Goal: Contribute content: Contribute content

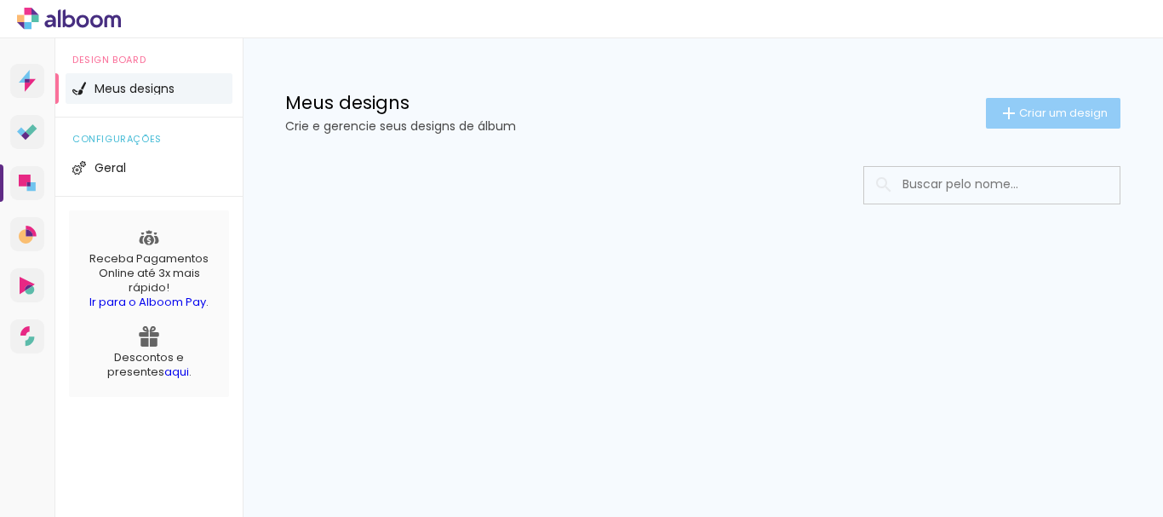
click at [1068, 117] on span "Criar um design" at bounding box center [1063, 112] width 89 height 11
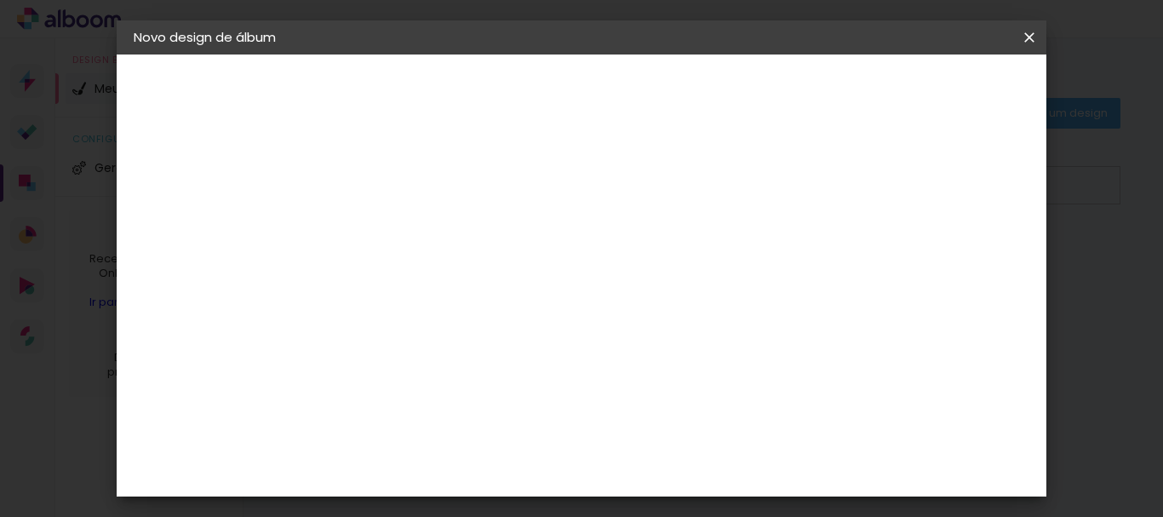
click at [418, 215] on paper-input-container "Título do álbum" at bounding box center [412, 229] width 12 height 43
click at [412, 220] on input at bounding box center [412, 228] width 0 height 26
type input "[PERSON_NAME] e [PERSON_NAME]"
click at [0, 0] on slot "Avançar" at bounding box center [0, 0] width 0 height 0
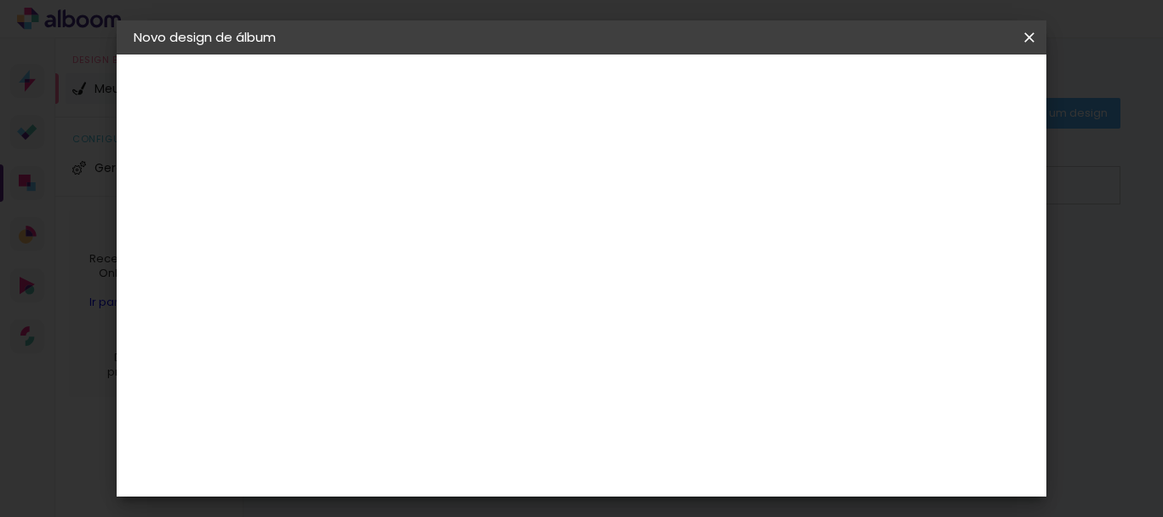
click at [480, 446] on paper-item "Inove" at bounding box center [456, 464] width 184 height 37
click at [730, 79] on paper-button "Avançar" at bounding box center [688, 90] width 83 height 29
click at [590, 394] on span "30 × 30 cm" at bounding box center [558, 411] width 63 height 35
click at [0, 0] on slot "Avançar" at bounding box center [0, 0] width 0 height 0
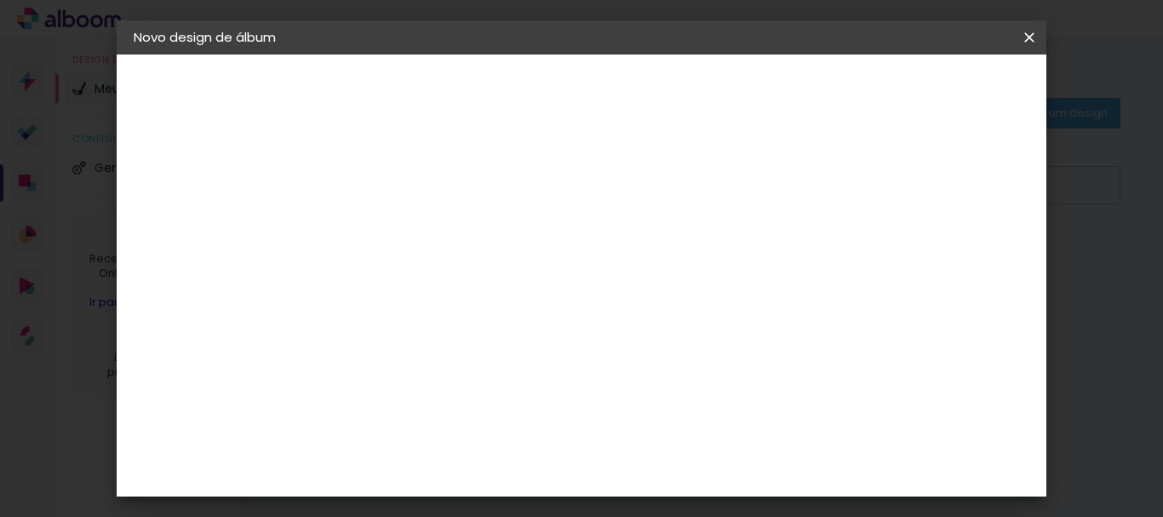
click at [665, 96] on span "Iniciar design" at bounding box center [645, 96] width 39 height 24
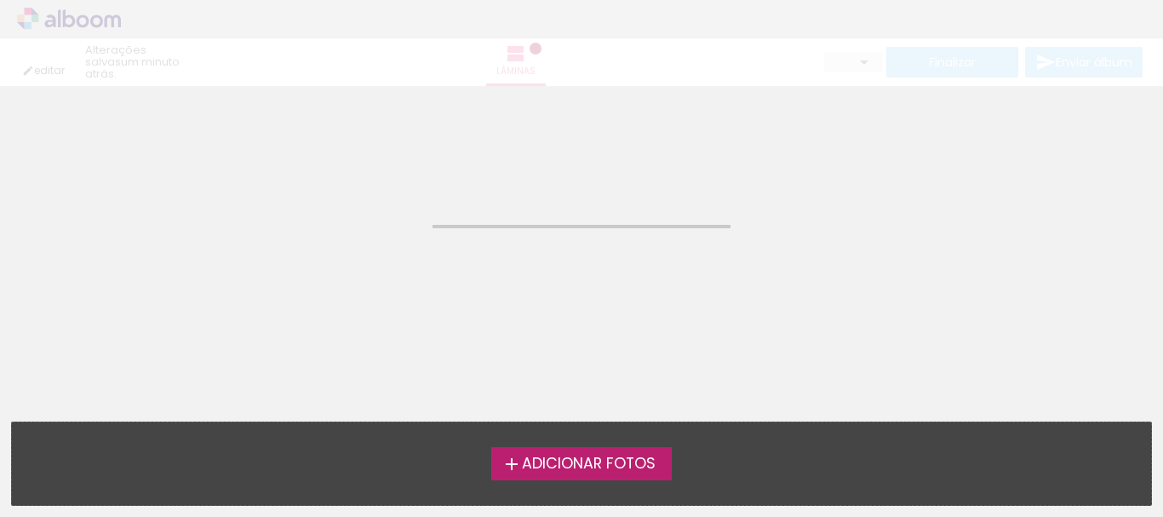
click at [636, 467] on span "Adicionar Fotos" at bounding box center [589, 463] width 134 height 15
click at [0, 0] on input "file" at bounding box center [0, 0] width 0 height 0
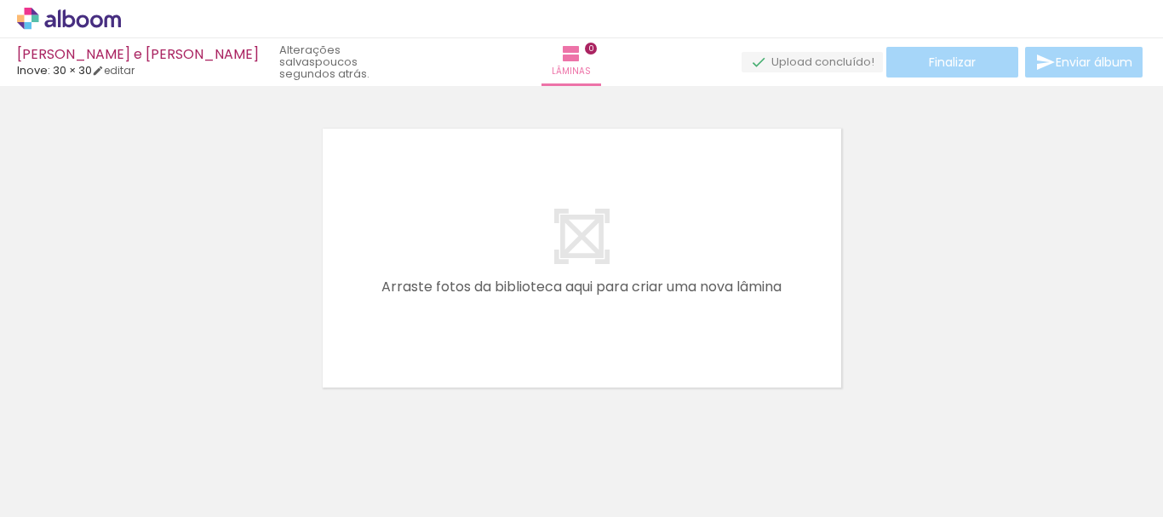
scroll to position [22, 0]
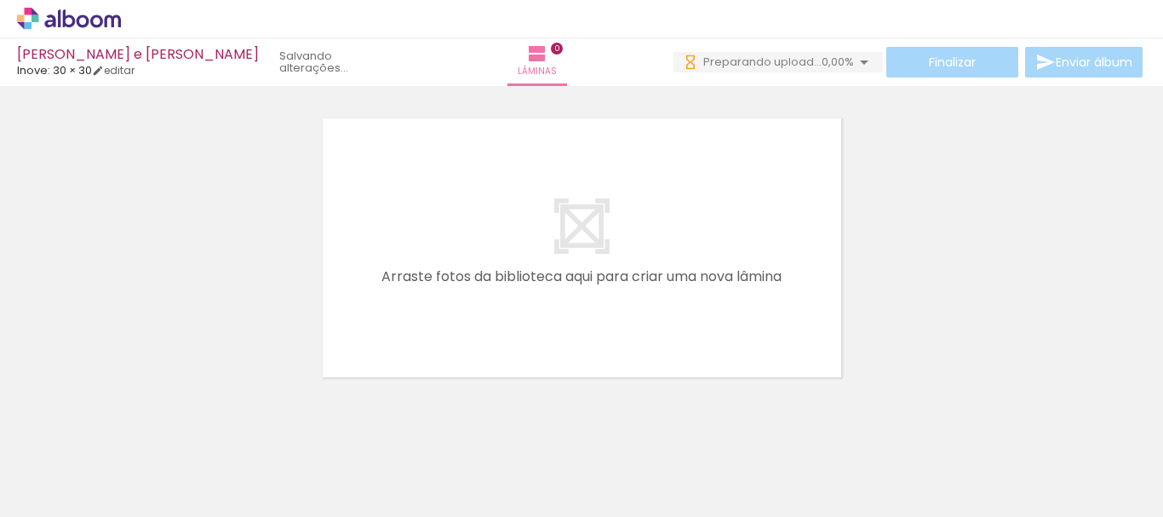
click at [72, 499] on span "Adicionar Fotos" at bounding box center [60, 493] width 51 height 19
click at [0, 0] on input "file" at bounding box center [0, 0] width 0 height 0
click at [51, 488] on span "Adicionar Fotos" at bounding box center [60, 493] width 51 height 19
click at [0, 0] on input "file" at bounding box center [0, 0] width 0 height 0
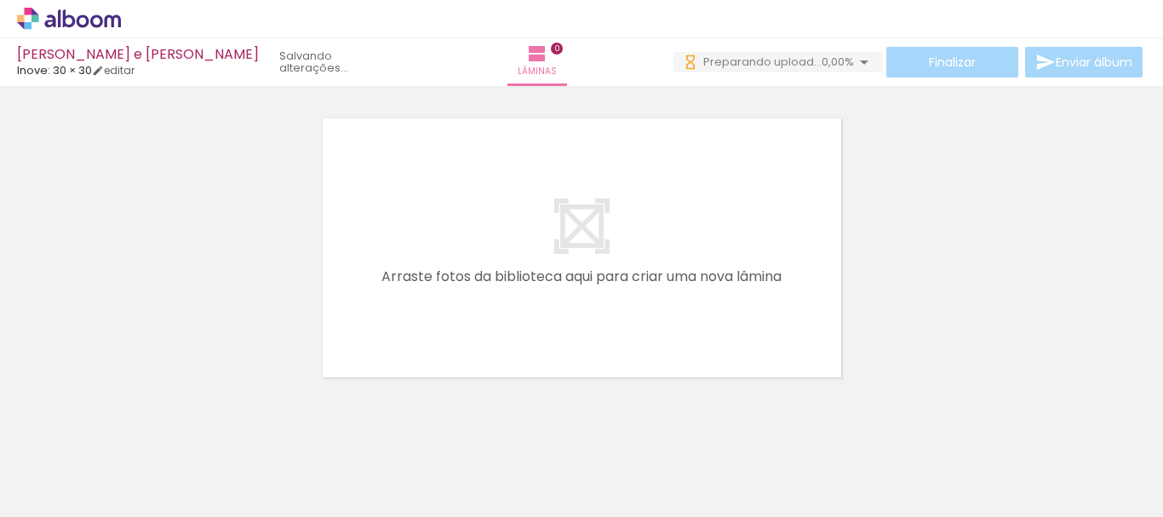
click at [67, 496] on span "Adicionar Fotos" at bounding box center [60, 493] width 51 height 19
click at [0, 0] on input "file" at bounding box center [0, 0] width 0 height 0
click at [52, 481] on paper-button "Adicionar Fotos" at bounding box center [52, 493] width 83 height 27
click at [0, 0] on input "file" at bounding box center [0, 0] width 0 height 0
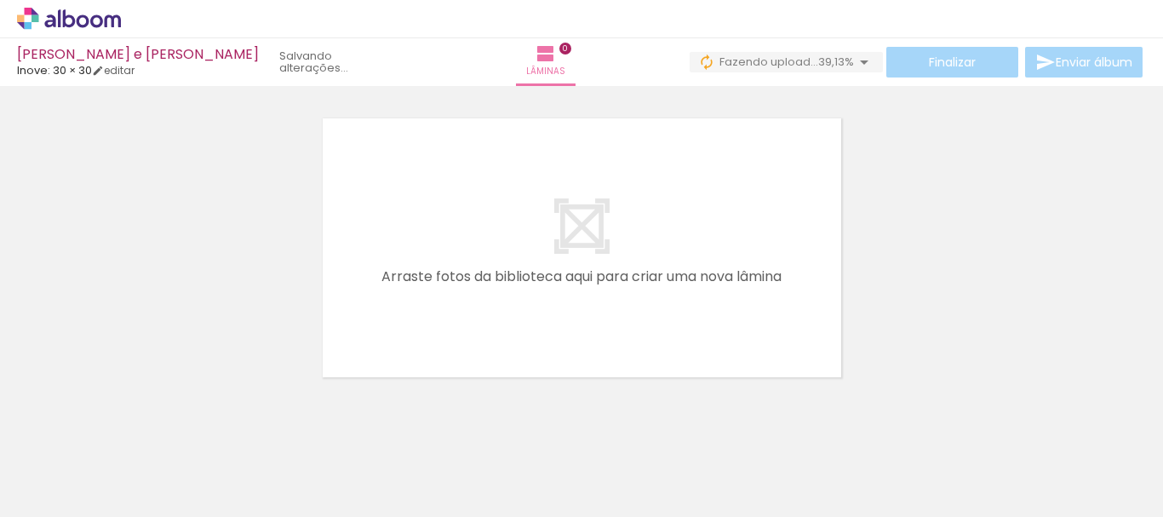
click at [502, 469] on div at bounding box center [507, 460] width 84 height 56
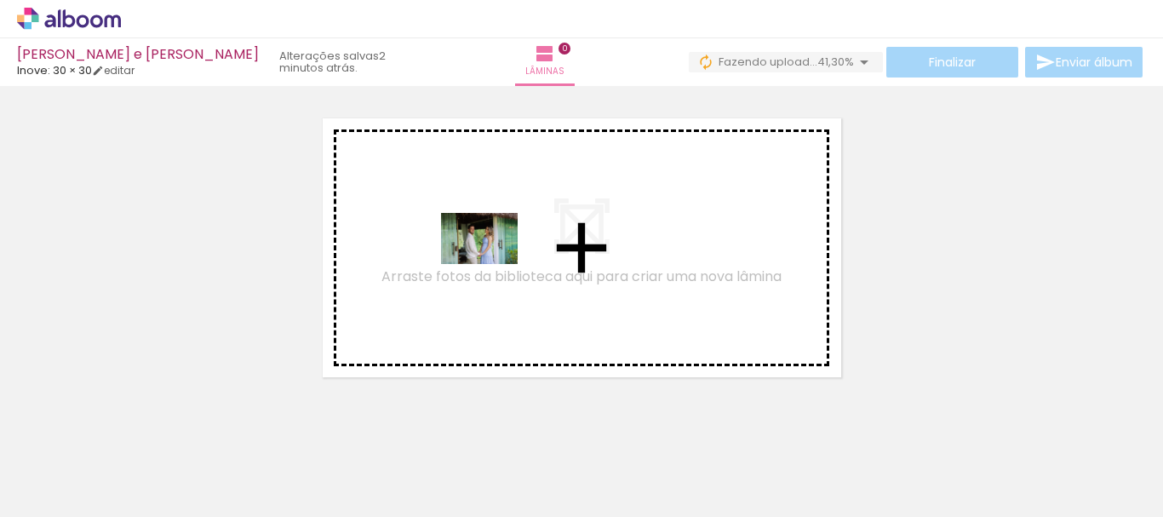
drag, startPoint x: 515, startPoint y: 447, endPoint x: 492, endPoint y: 264, distance: 184.5
click at [492, 264] on quentale-workspace at bounding box center [581, 258] width 1163 height 517
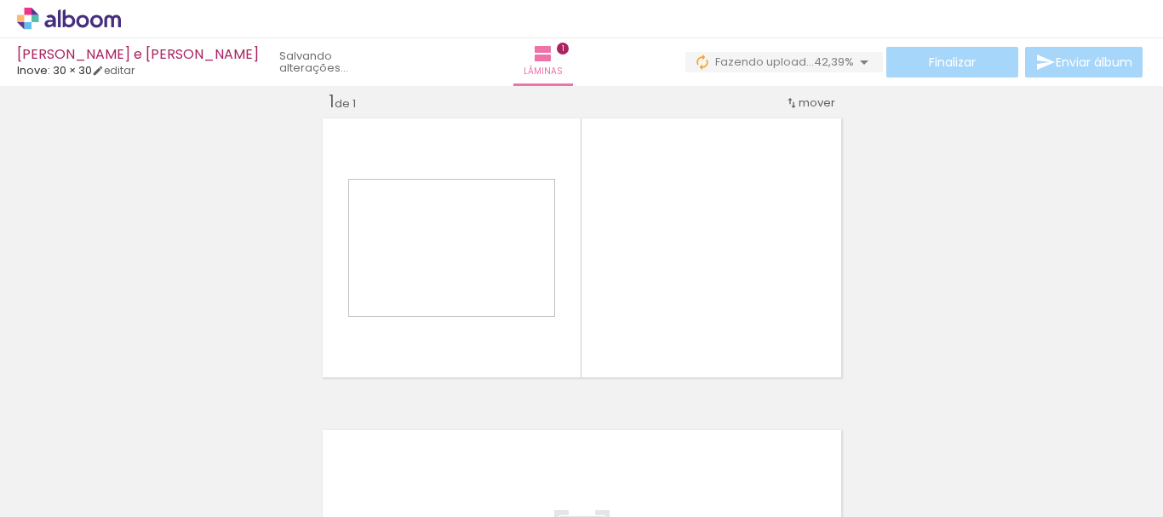
scroll to position [22, 0]
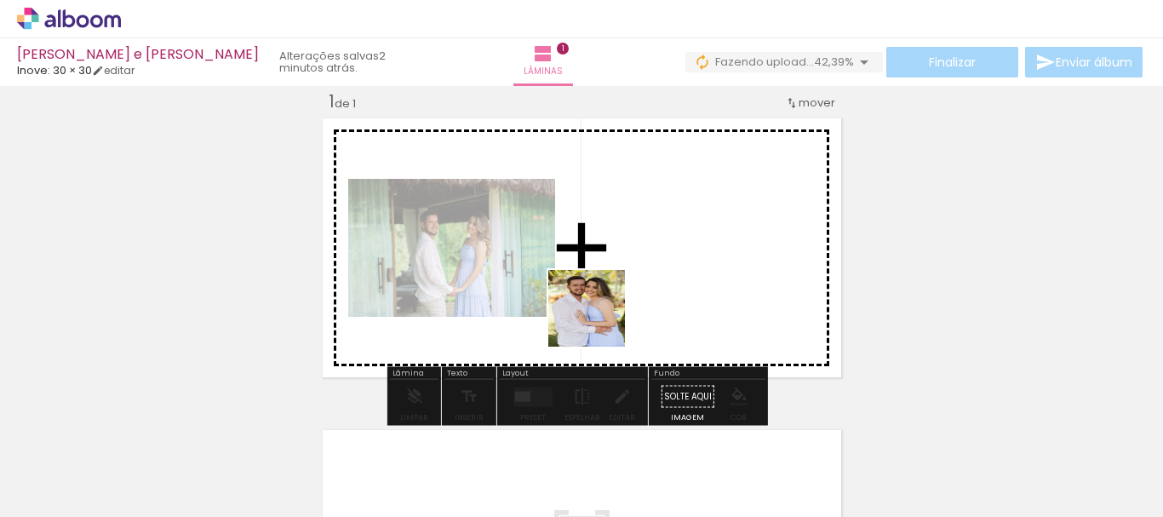
drag, startPoint x: 617, startPoint y: 465, endPoint x: 596, endPoint y: 305, distance: 161.5
click at [596, 305] on quentale-workspace at bounding box center [581, 258] width 1163 height 517
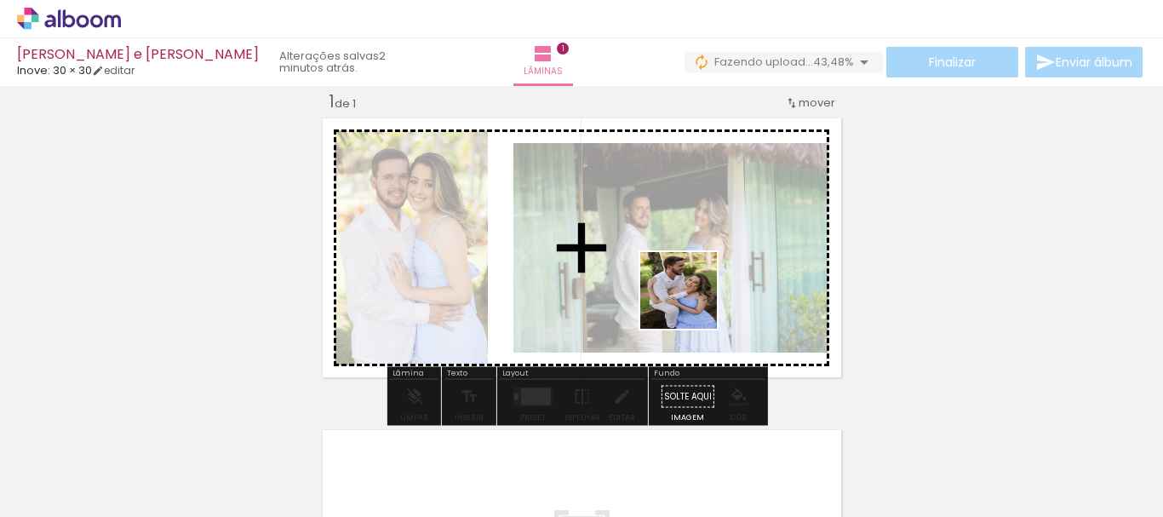
drag, startPoint x: 692, startPoint y: 373, endPoint x: 809, endPoint y: 474, distance: 154.5
click at [691, 291] on quentale-workspace at bounding box center [581, 258] width 1163 height 517
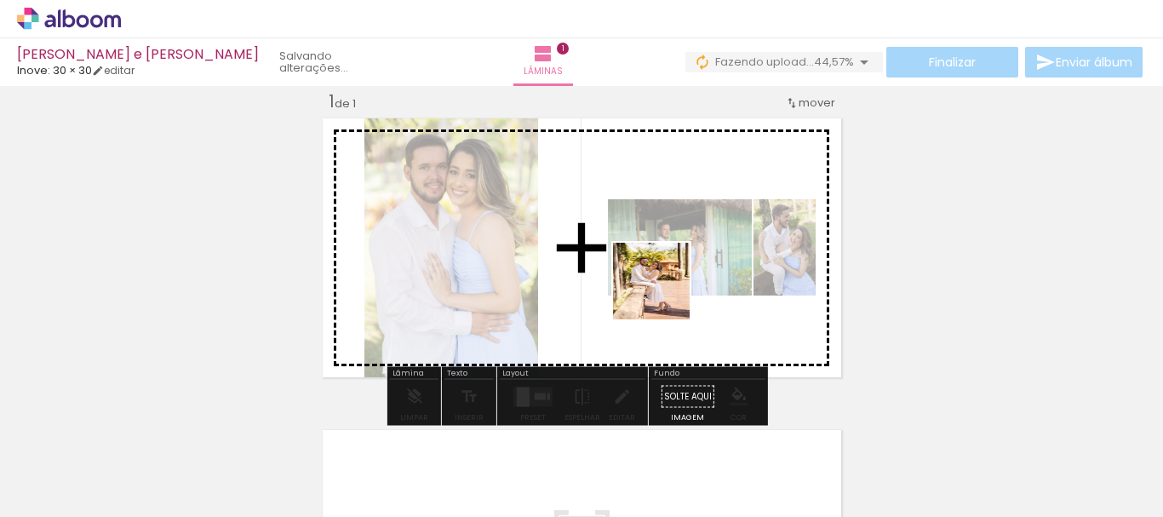
drag, startPoint x: 809, startPoint y: 474, endPoint x: 663, endPoint y: 293, distance: 232.5
click at [663, 293] on quentale-workspace at bounding box center [581, 258] width 1163 height 517
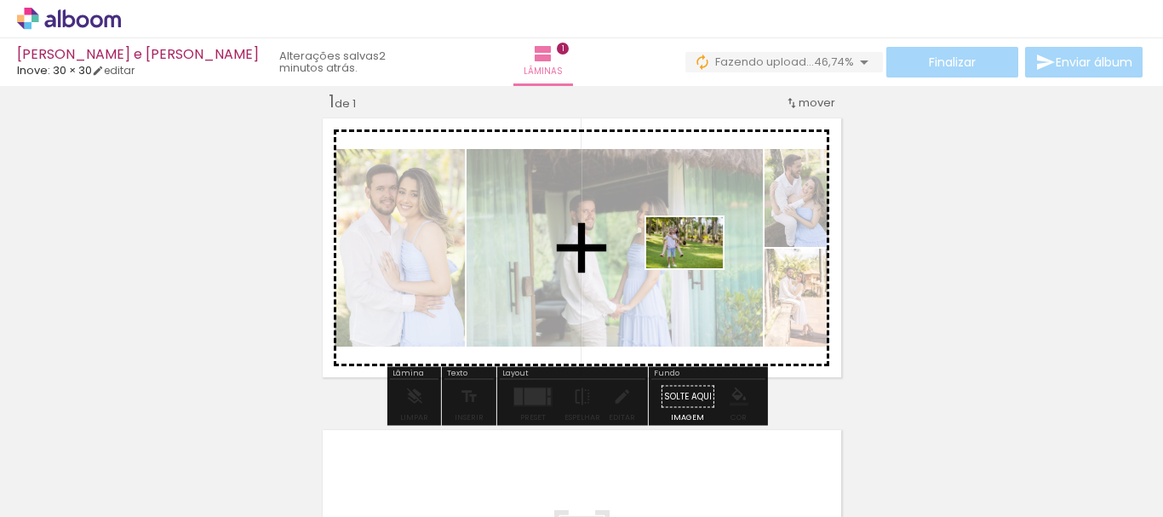
drag, startPoint x: 892, startPoint y: 478, endPoint x: 1005, endPoint y: 426, distance: 124.6
click at [696, 264] on quentale-workspace at bounding box center [581, 258] width 1163 height 517
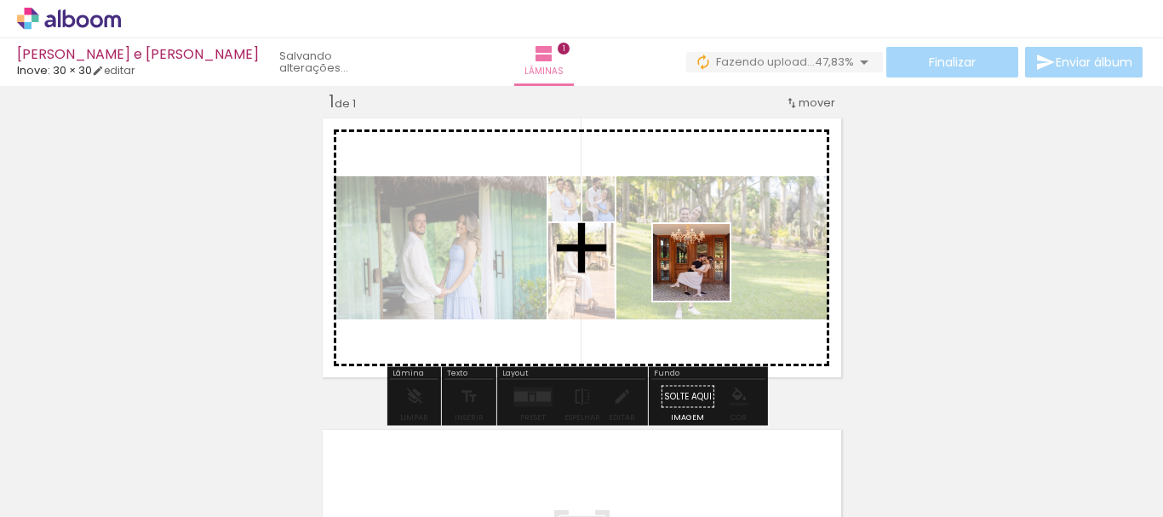
drag, startPoint x: 1010, startPoint y: 478, endPoint x: 1125, endPoint y: 445, distance: 119.4
click at [705, 272] on quentale-workspace at bounding box center [581, 258] width 1163 height 517
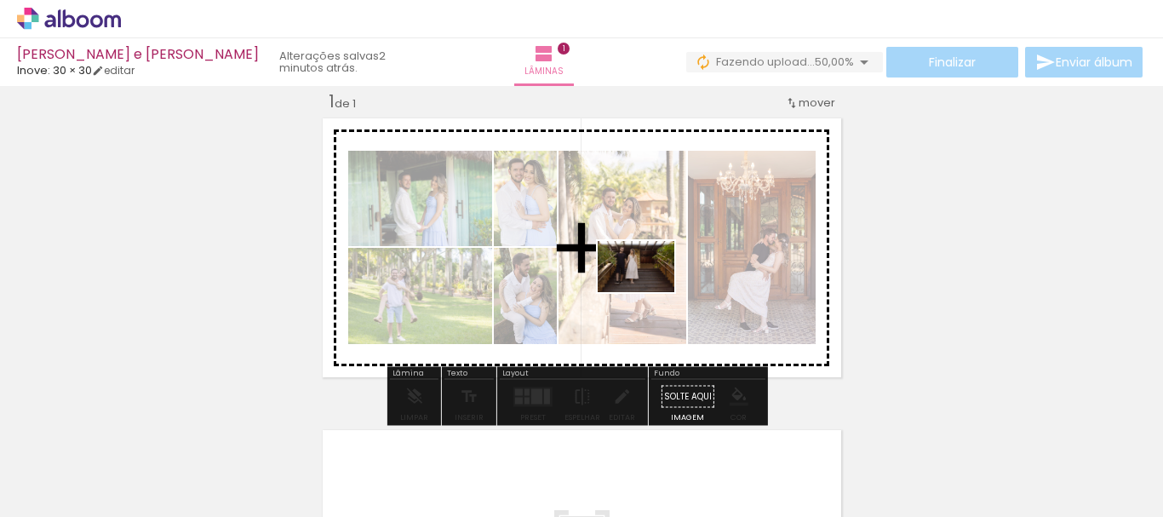
drag, startPoint x: 1097, startPoint y: 461, endPoint x: 646, endPoint y: 293, distance: 481.4
click at [648, 291] on quentale-workspace at bounding box center [581, 258] width 1163 height 517
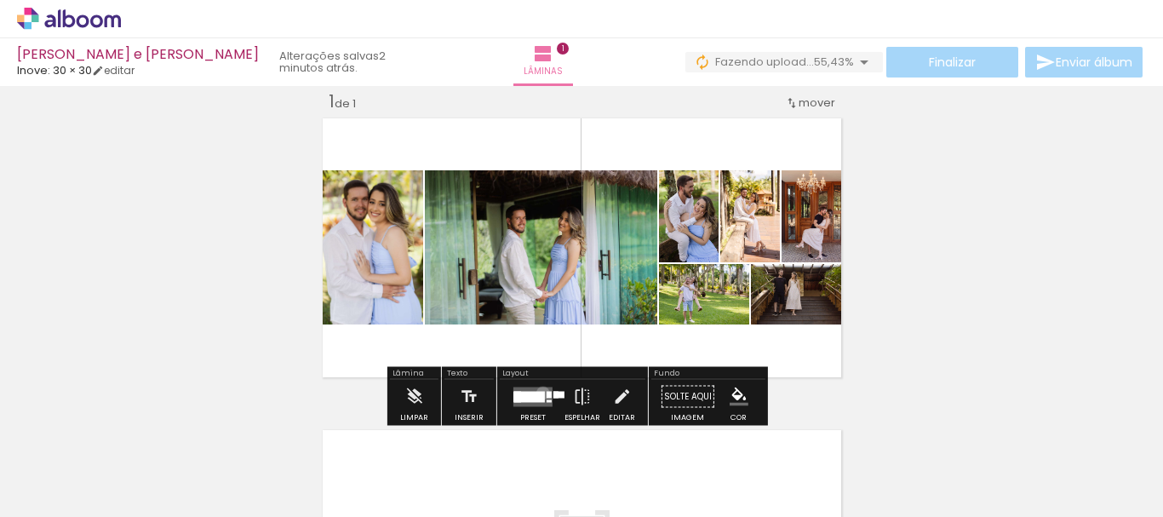
click at [537, 392] on div at bounding box center [529, 396] width 31 height 11
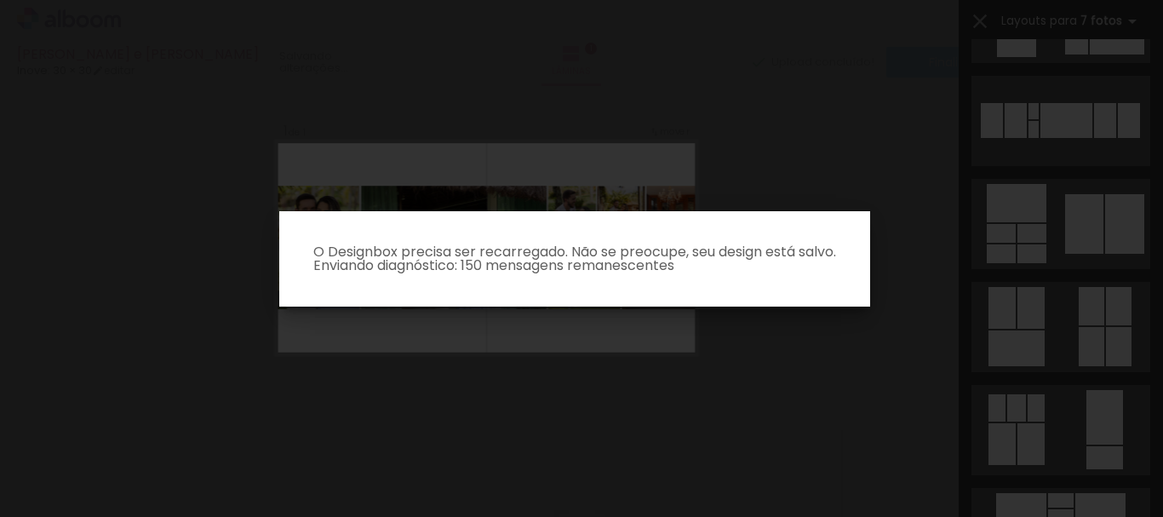
scroll to position [0, 0]
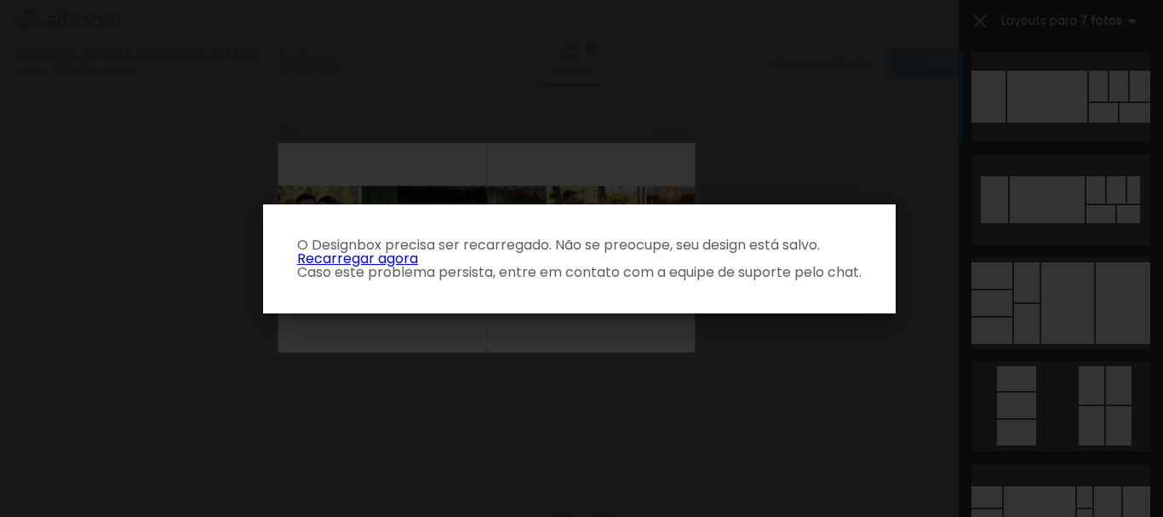
click at [398, 256] on link "Recarregar agora" at bounding box center [357, 259] width 121 height 20
